Goal: Transaction & Acquisition: Purchase product/service

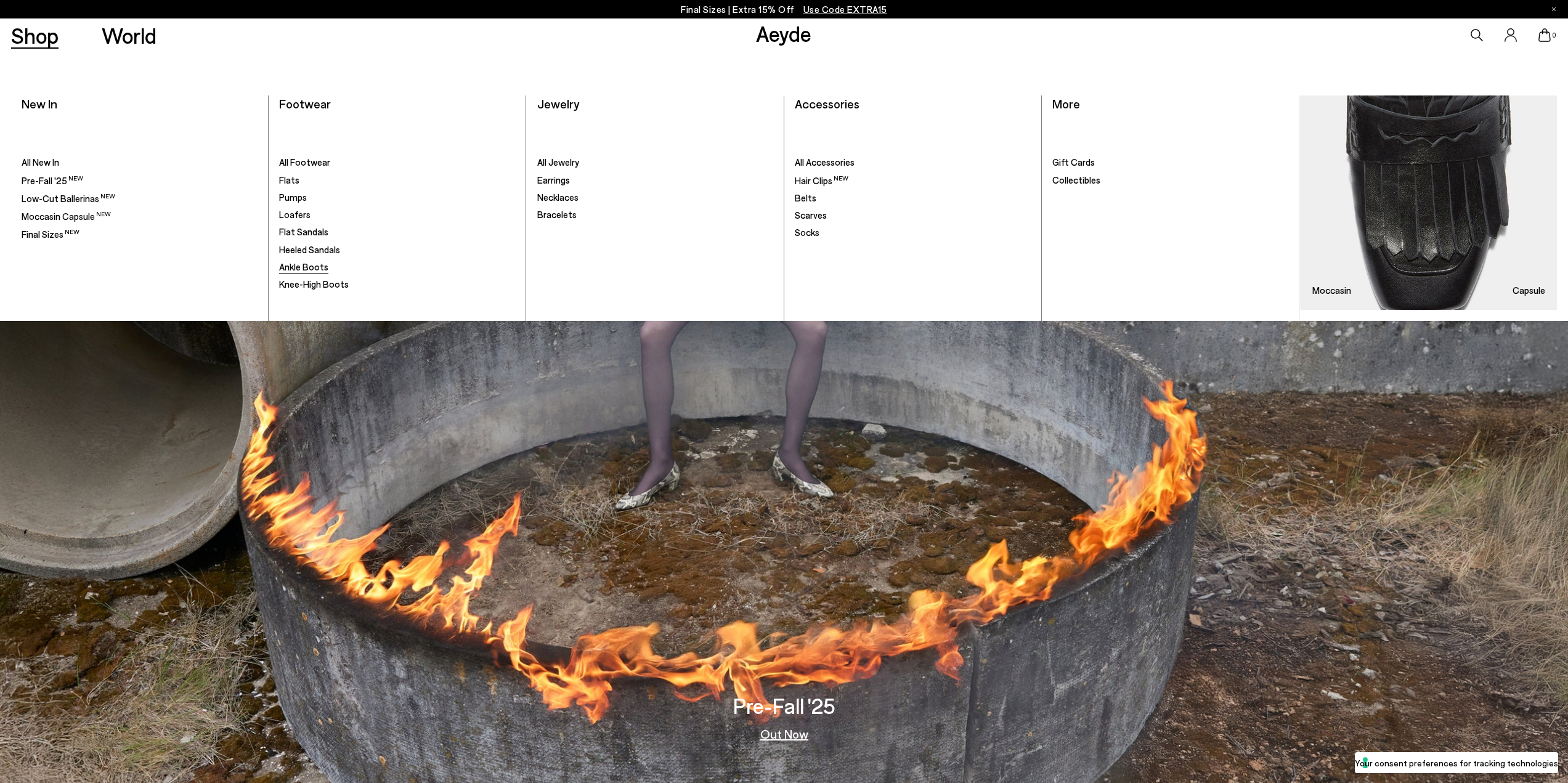
click at [304, 262] on span "Ankle Boots" at bounding box center [304, 267] width 49 height 11
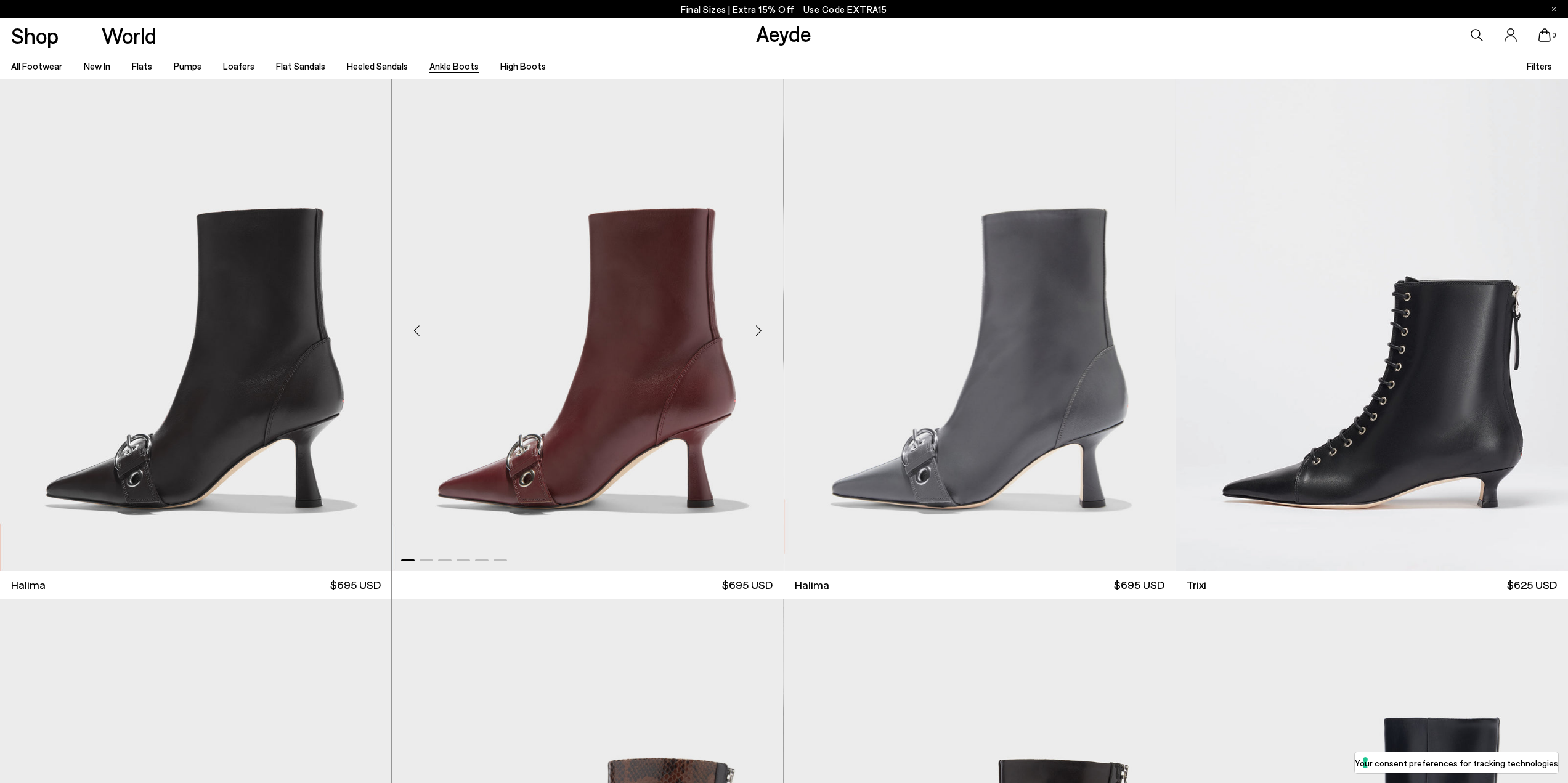
scroll to position [370, 0]
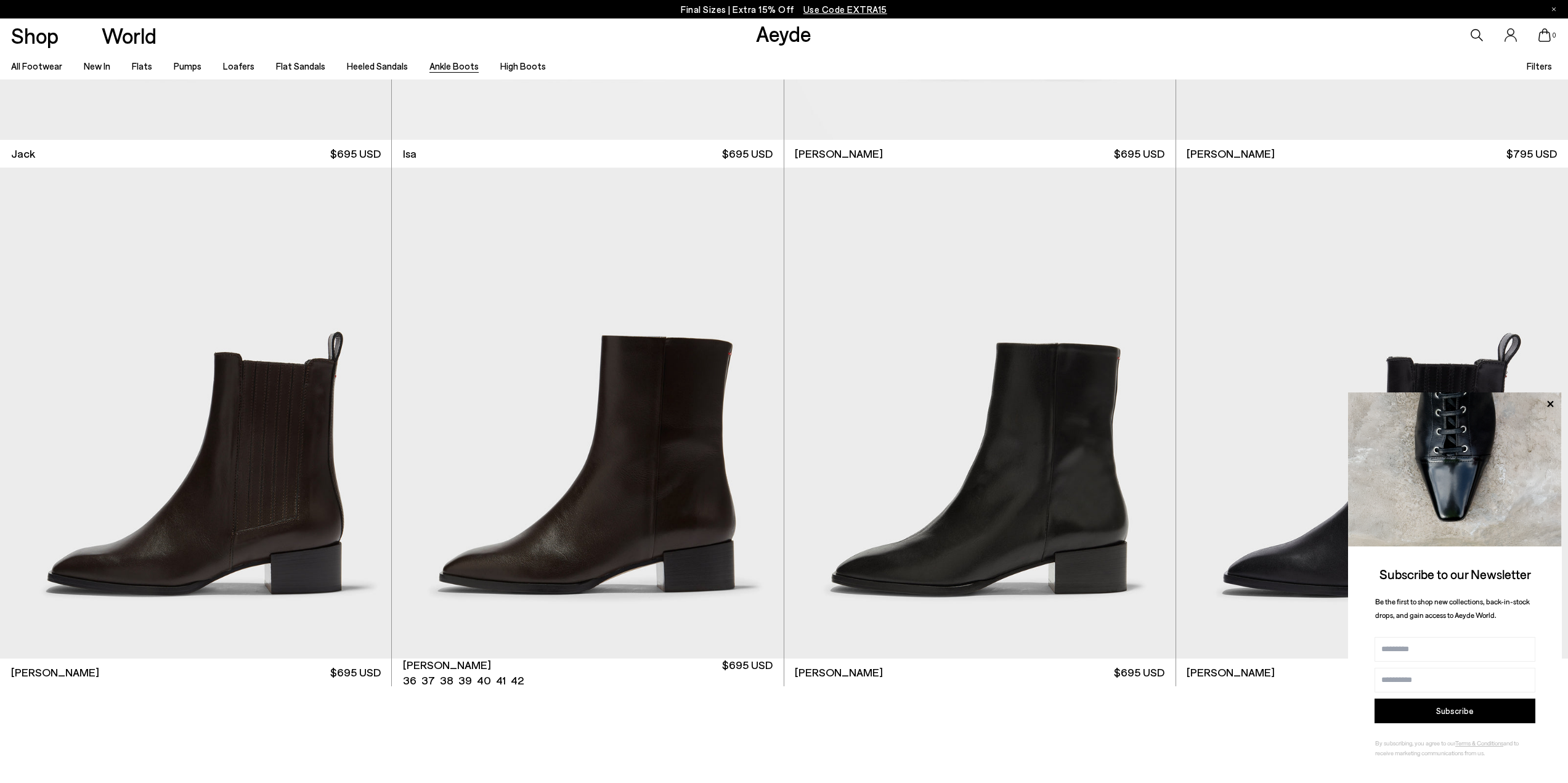
scroll to position [4314, 0]
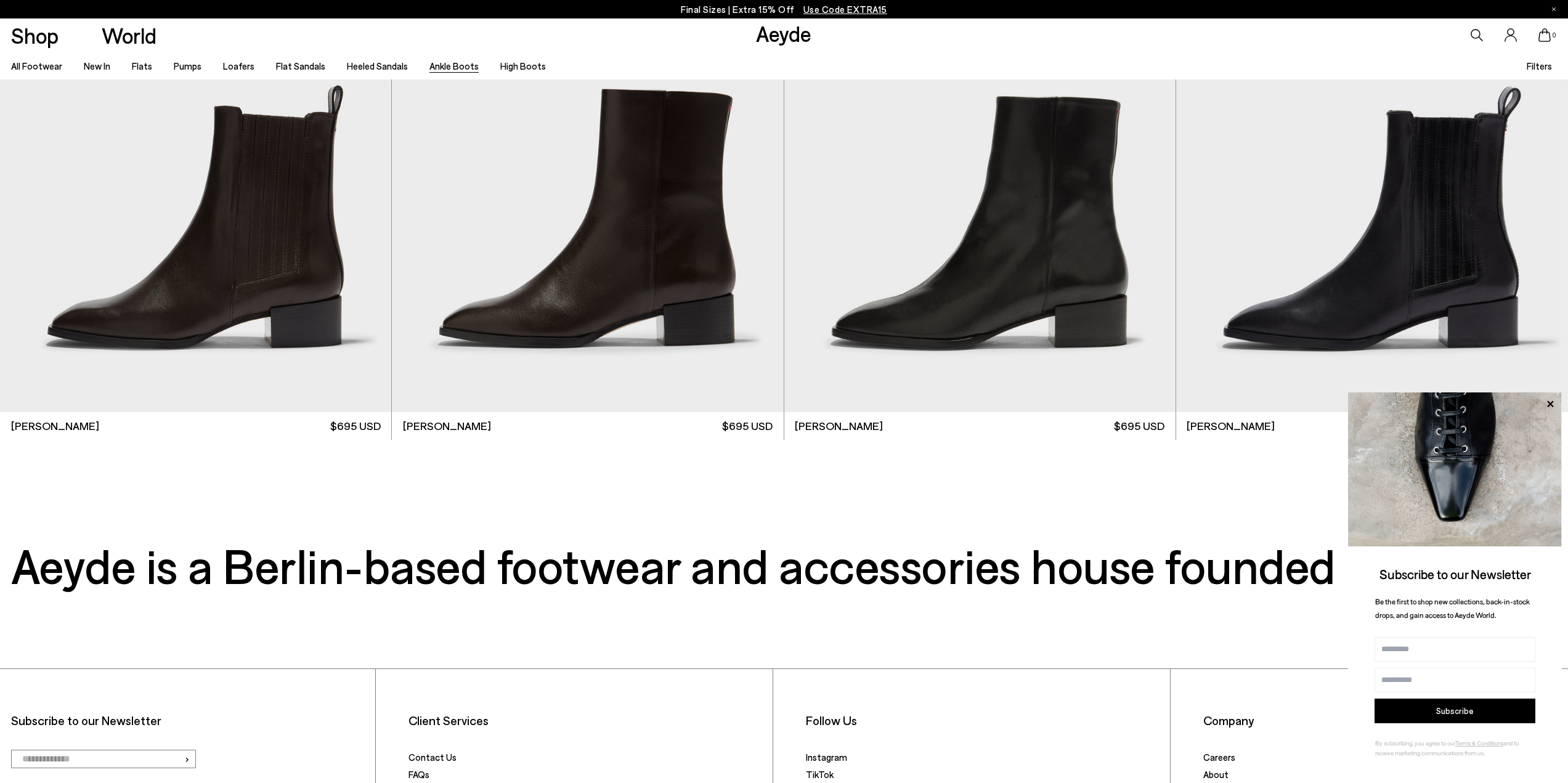
click at [451, 64] on link "Ankle Boots" at bounding box center [454, 66] width 49 height 11
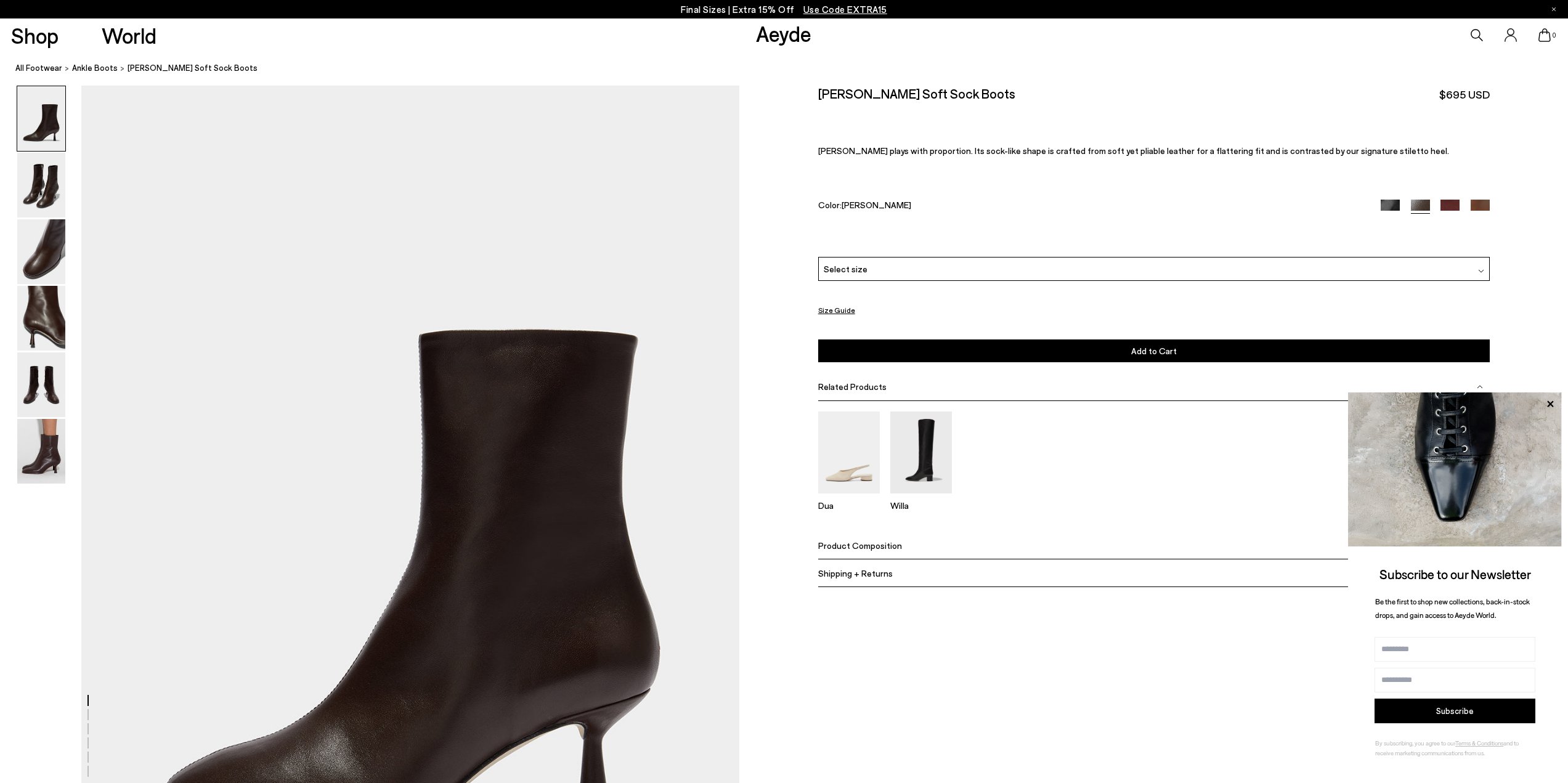
scroll to position [370, 0]
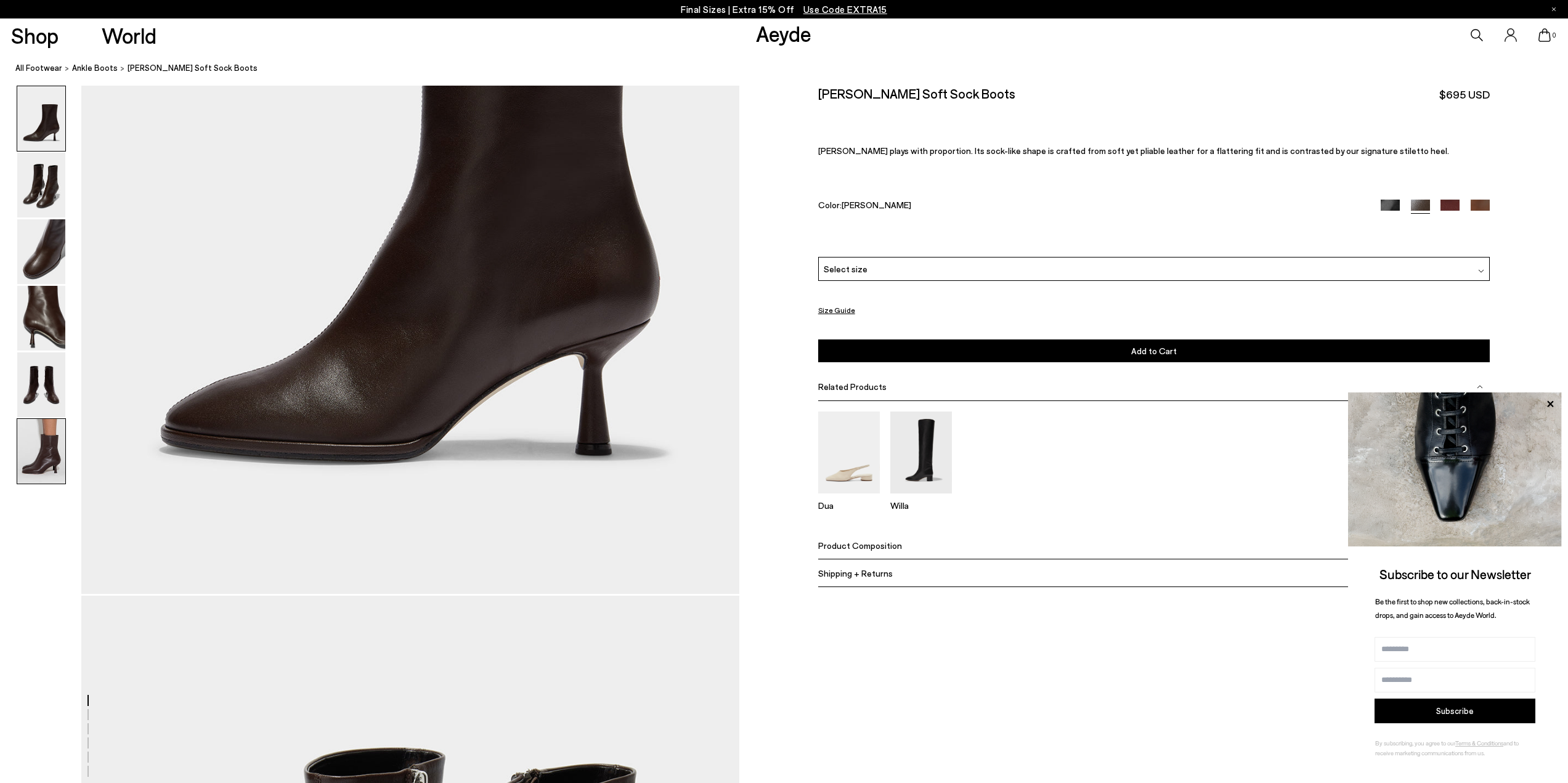
click at [51, 453] on img at bounding box center [41, 451] width 48 height 65
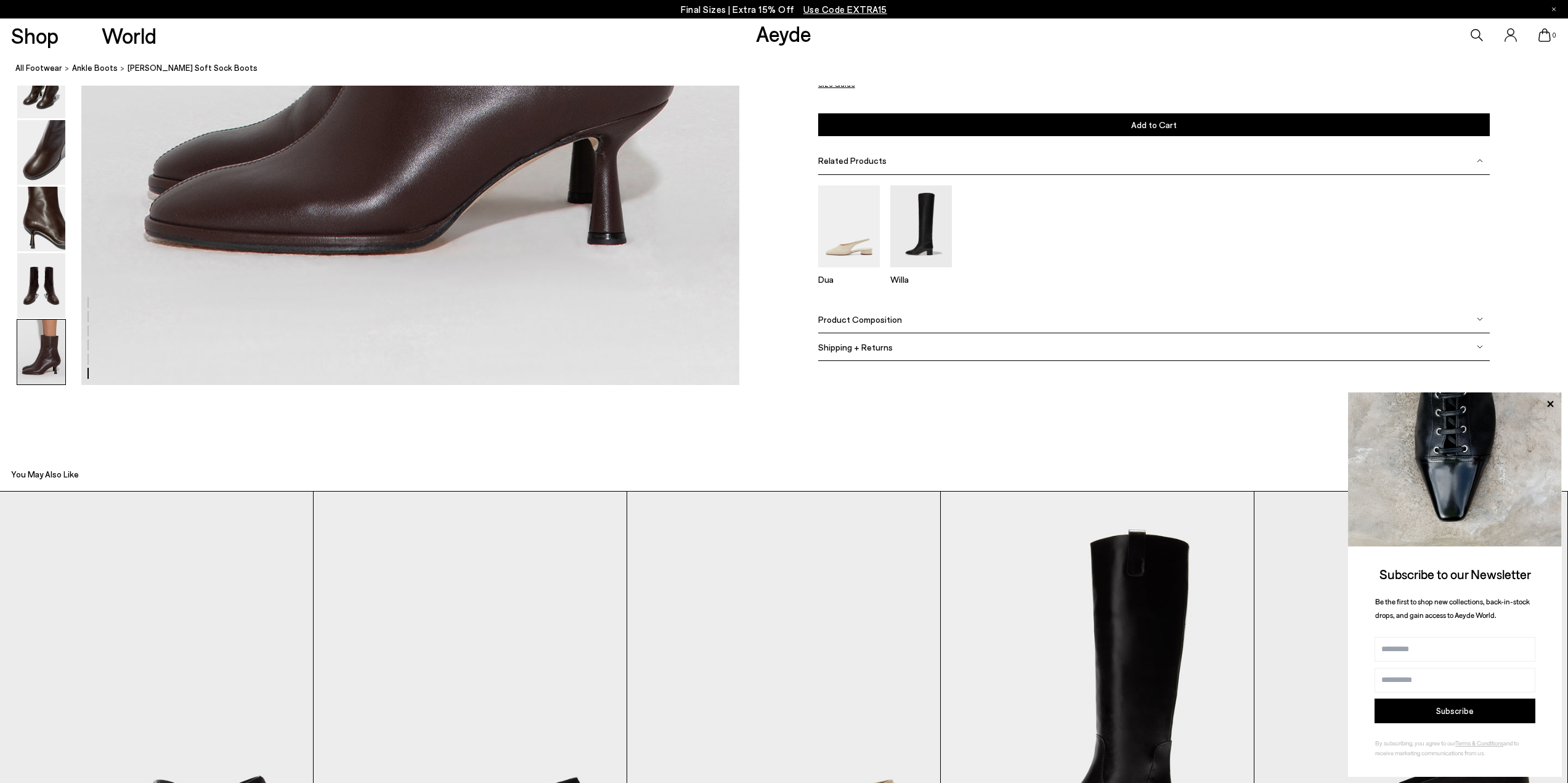
scroll to position [4731, 0]
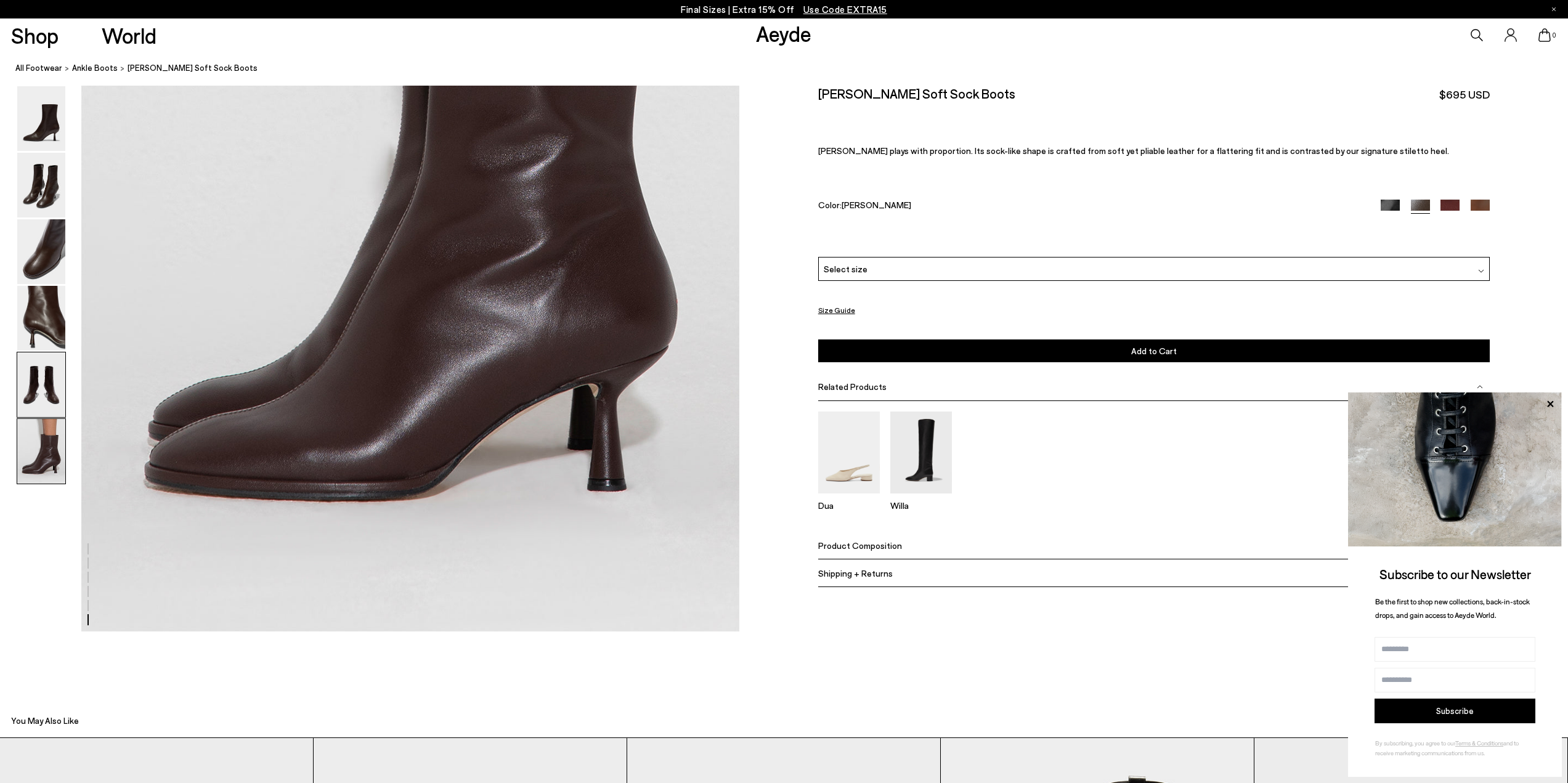
click at [45, 374] on img at bounding box center [41, 385] width 48 height 65
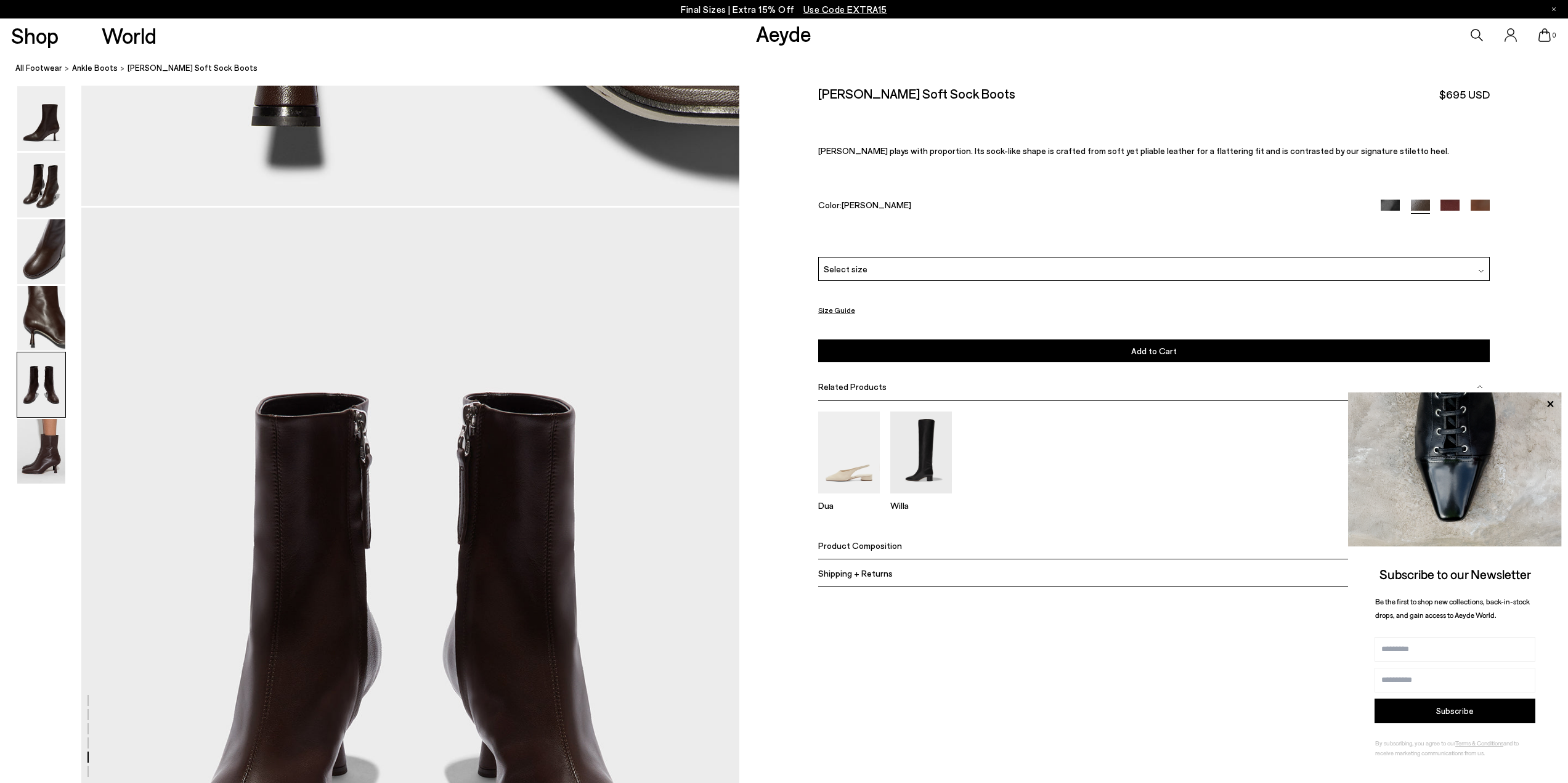
scroll to position [3644, 0]
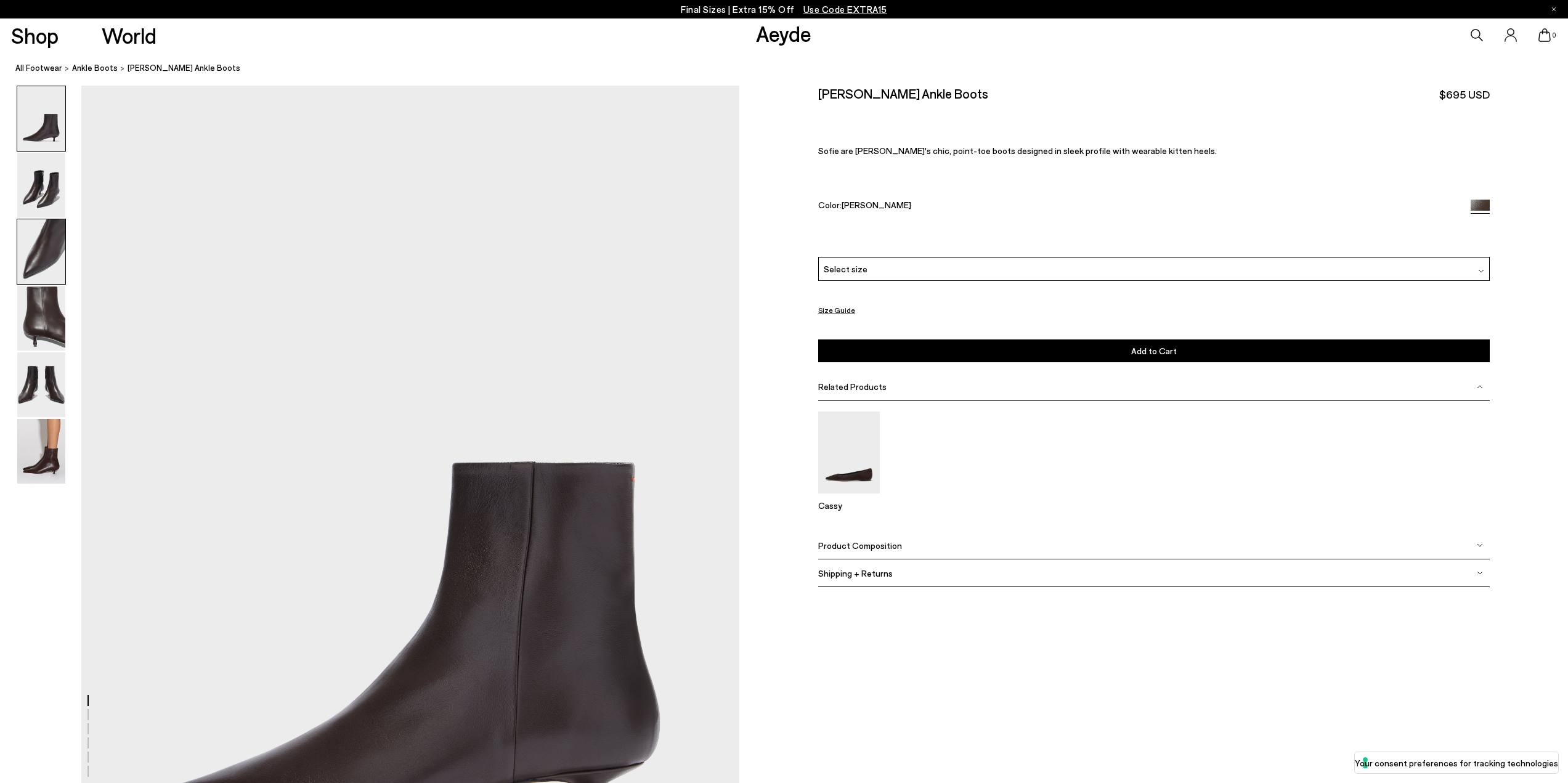
click at [47, 265] on img at bounding box center [41, 252] width 48 height 65
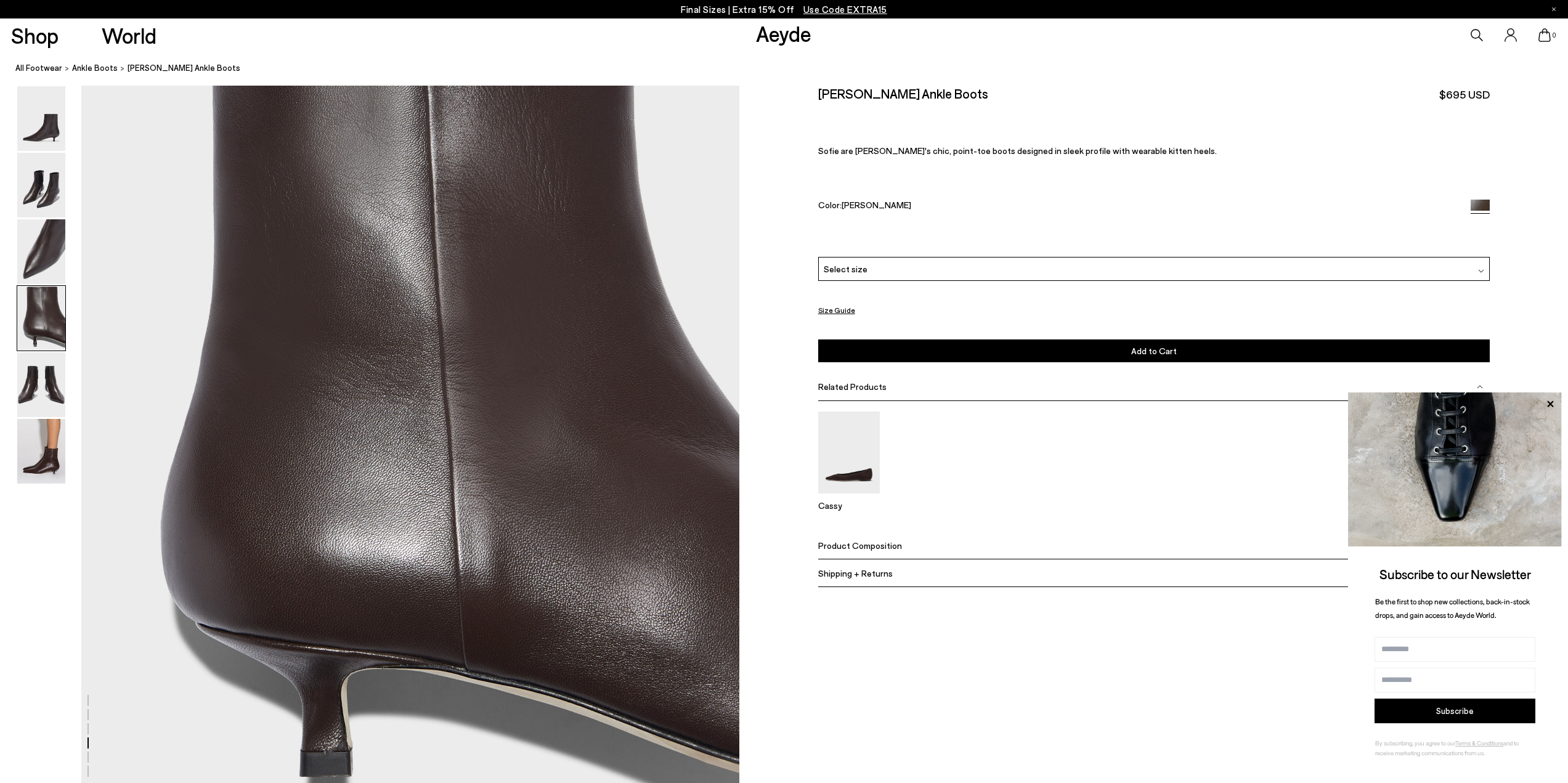
scroll to position [2131, 0]
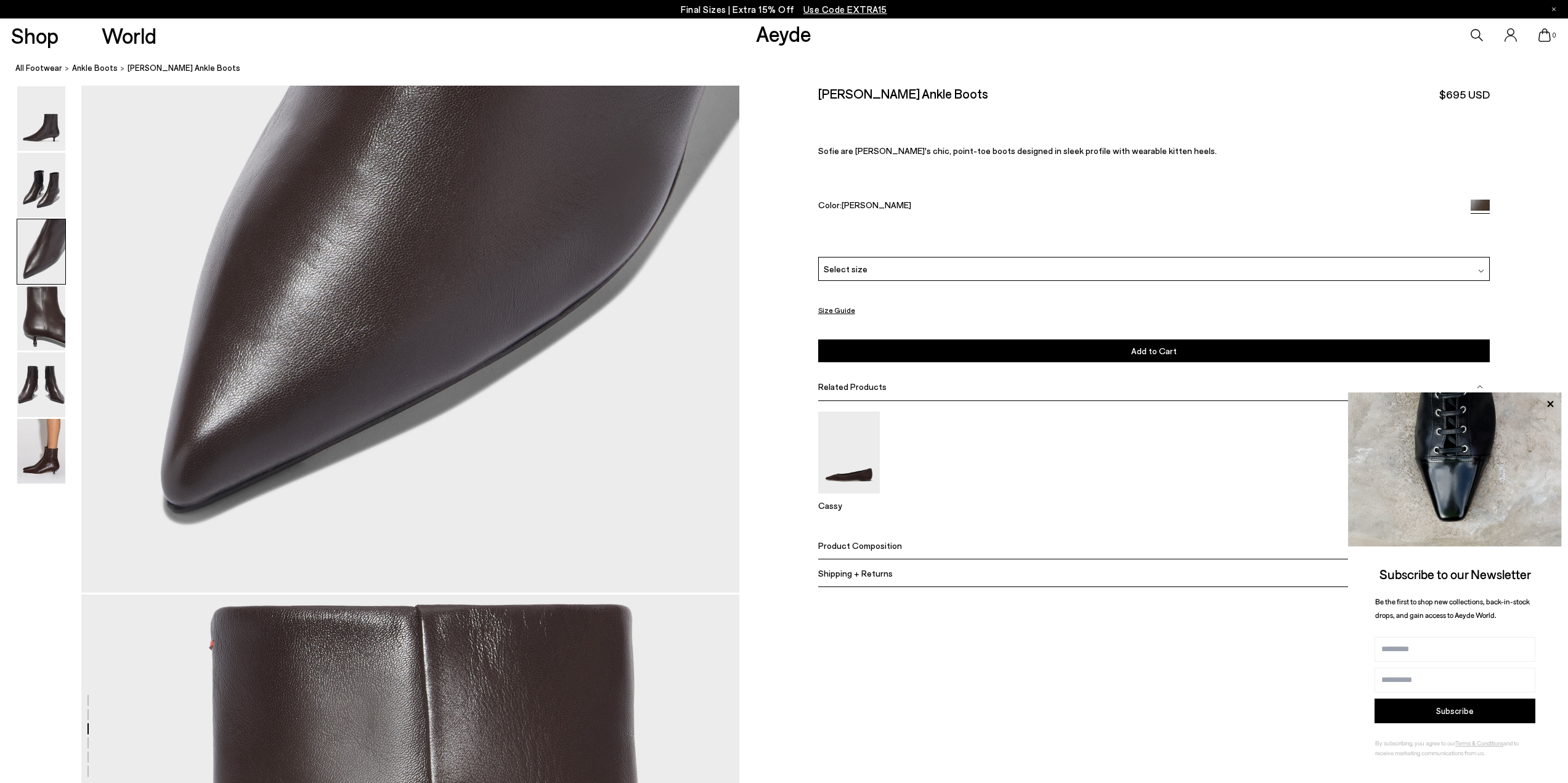
click at [874, 539] on div "Product Composition" at bounding box center [1154, 545] width 672 height 28
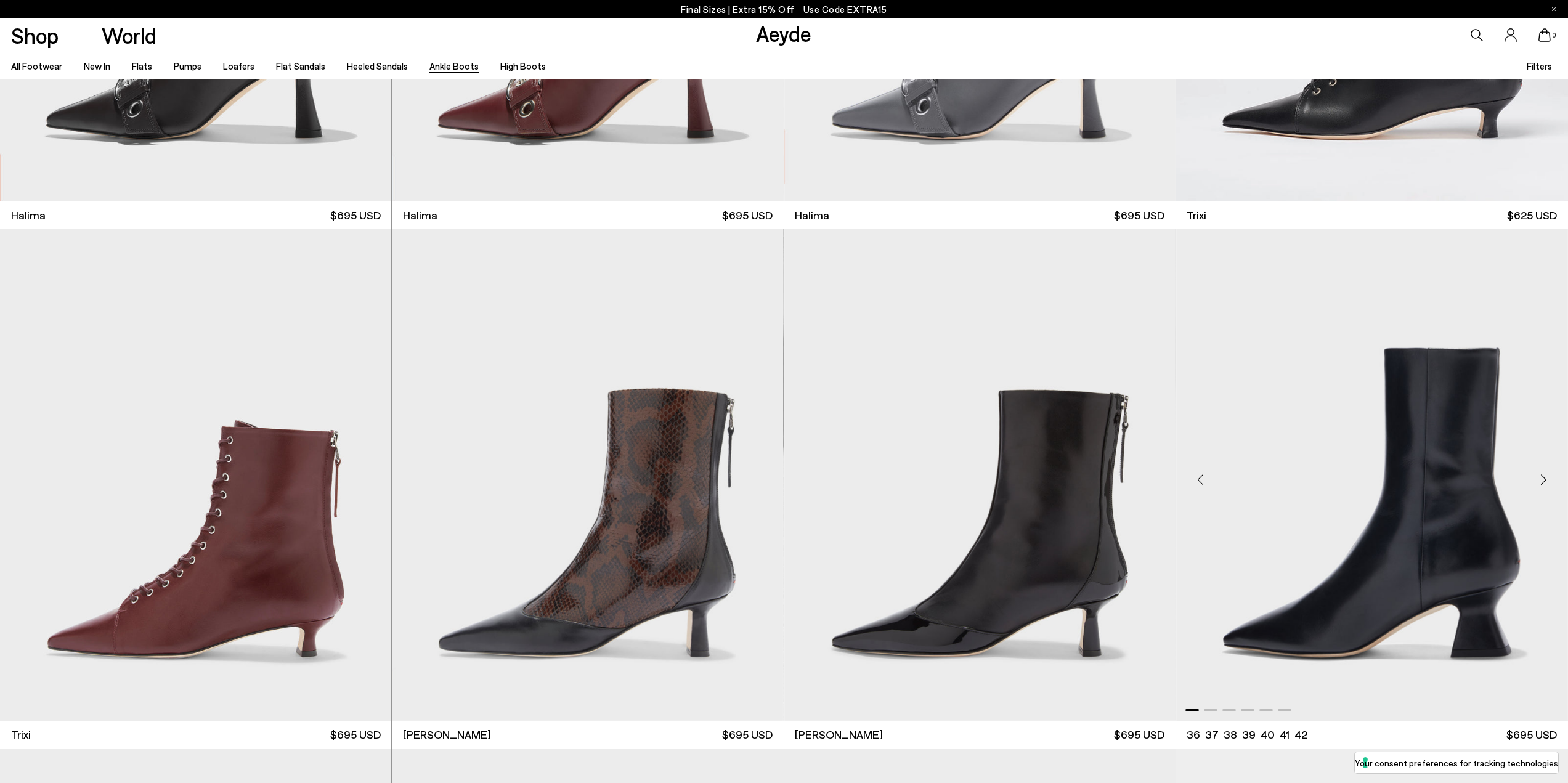
scroll to position [493, 0]
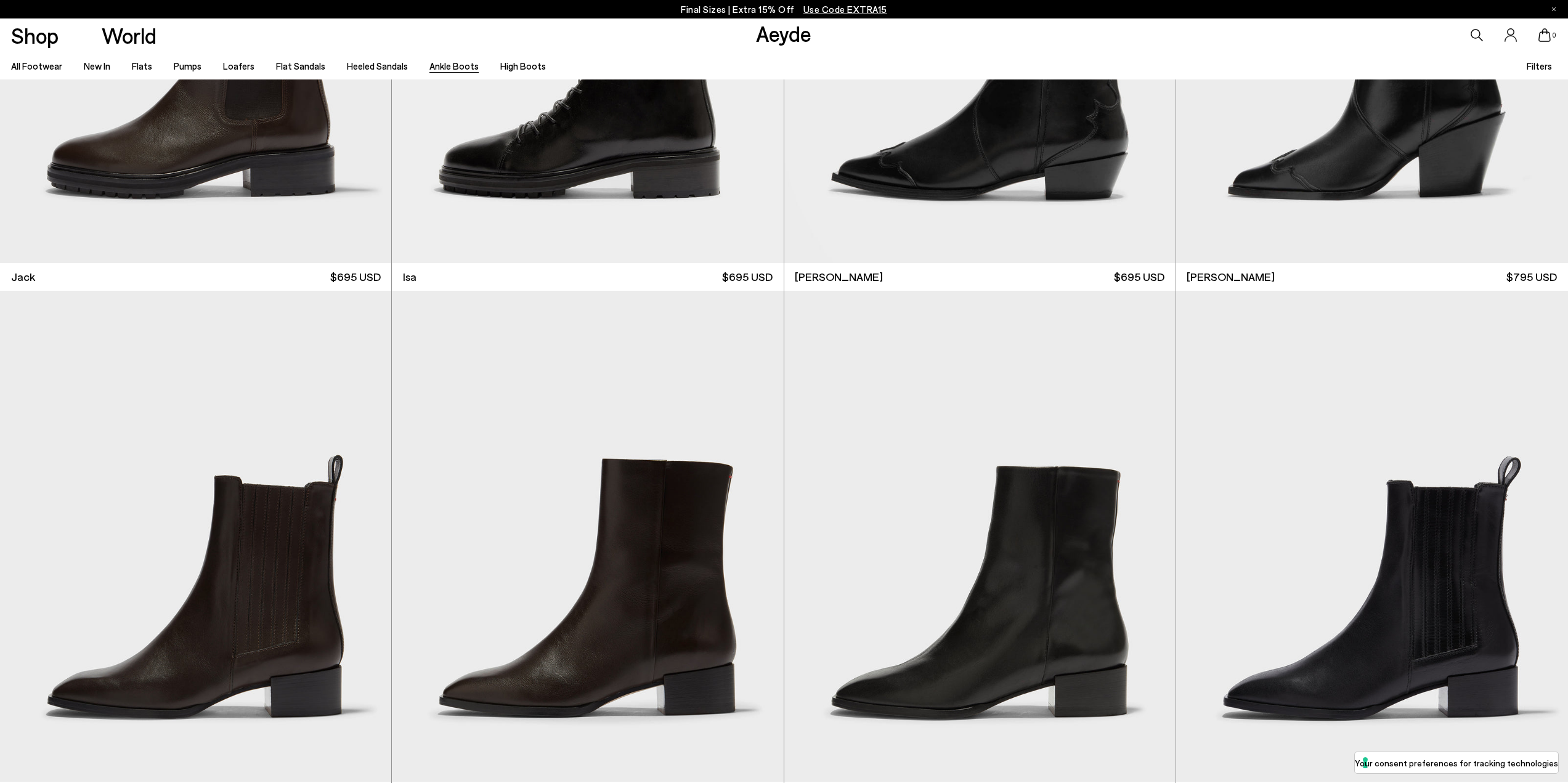
scroll to position [4314, 0]
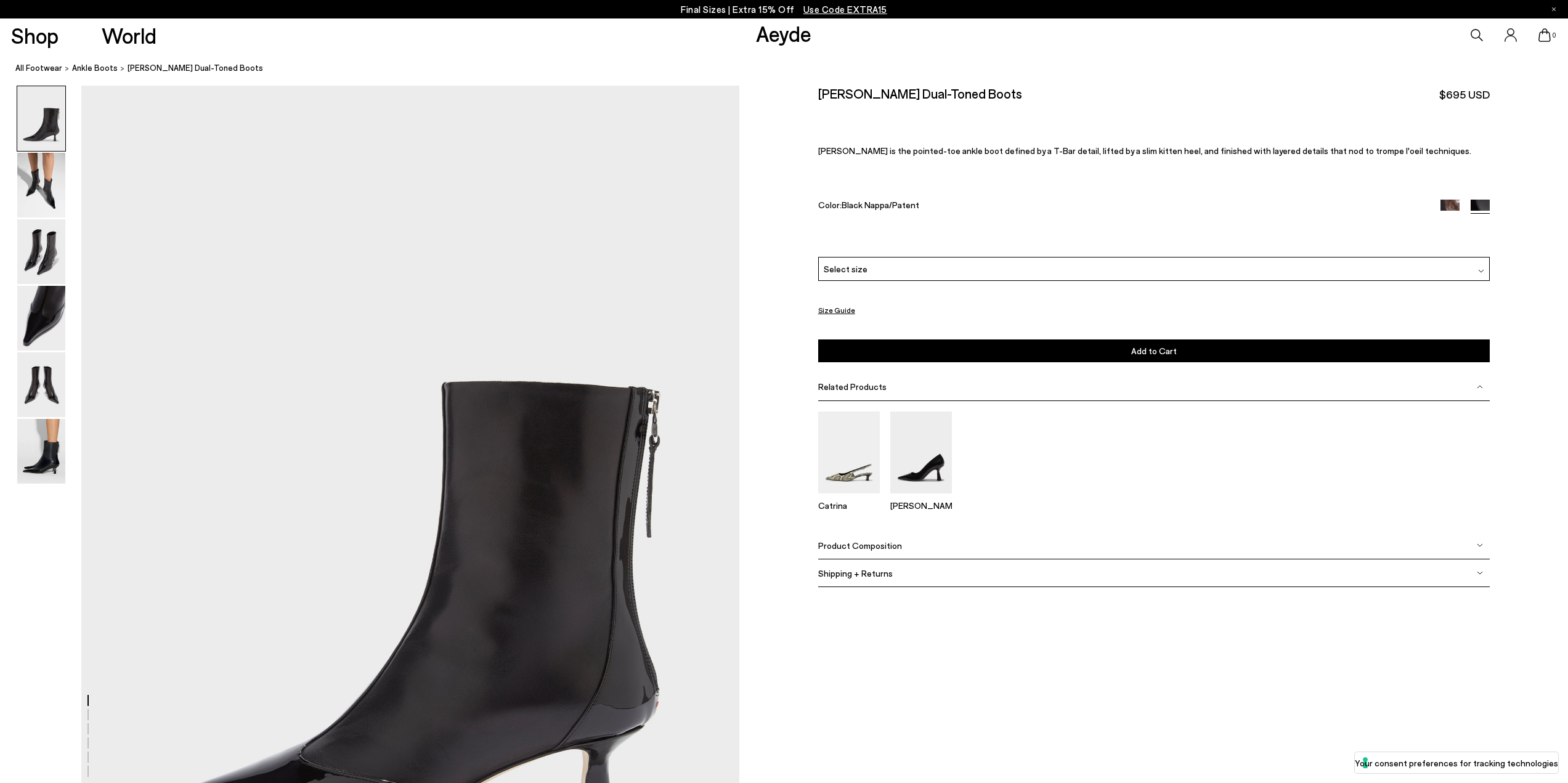
scroll to position [247, 0]
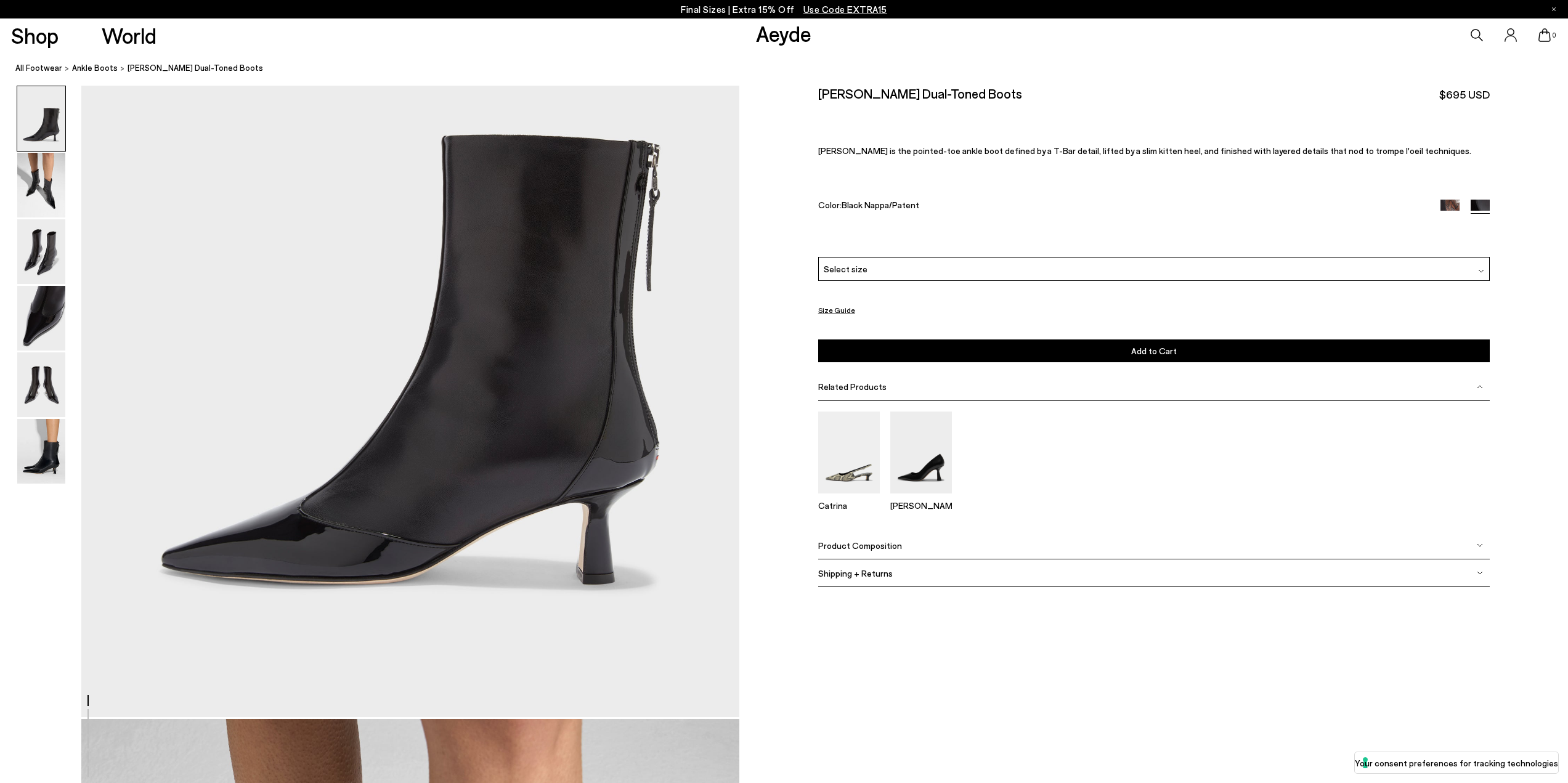
click at [1449, 213] on div at bounding box center [1465, 206] width 49 height 14
click at [1450, 205] on img at bounding box center [1450, 209] width 19 height 19
